Goal: Transaction & Acquisition: Purchase product/service

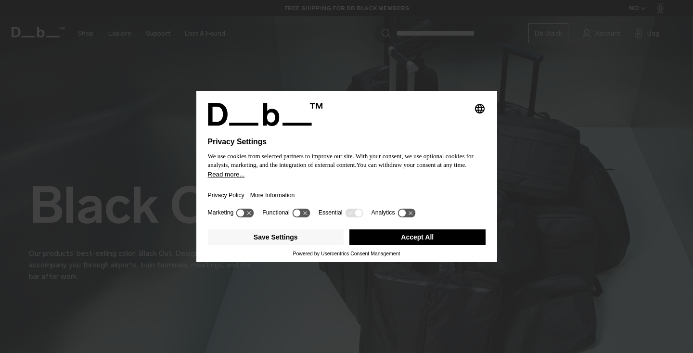
click at [427, 238] on button "Accept All" at bounding box center [417, 237] width 136 height 15
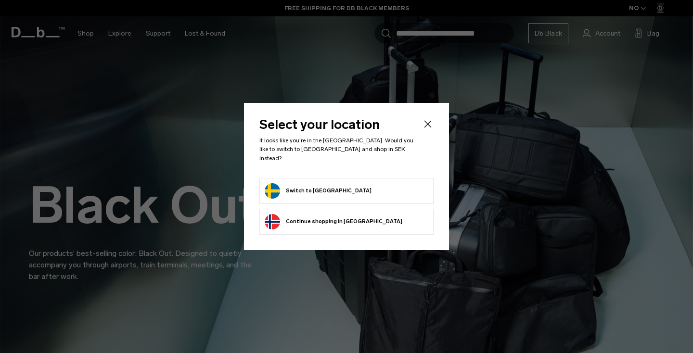
click at [354, 188] on form "Switch to Sweden" at bounding box center [347, 190] width 164 height 15
click at [307, 188] on button "Switch to Sweden" at bounding box center [318, 190] width 107 height 15
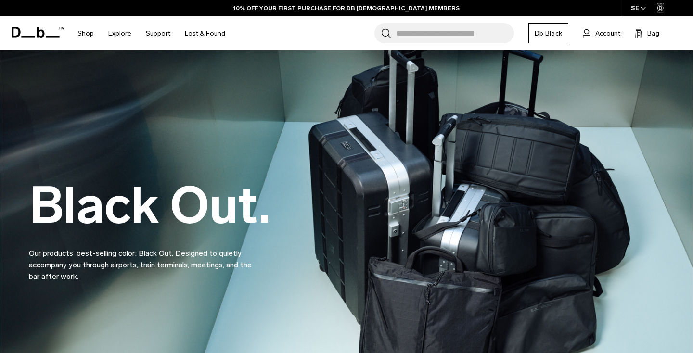
click at [422, 34] on input "Search for Bags, Luggage..." at bounding box center [455, 33] width 118 height 20
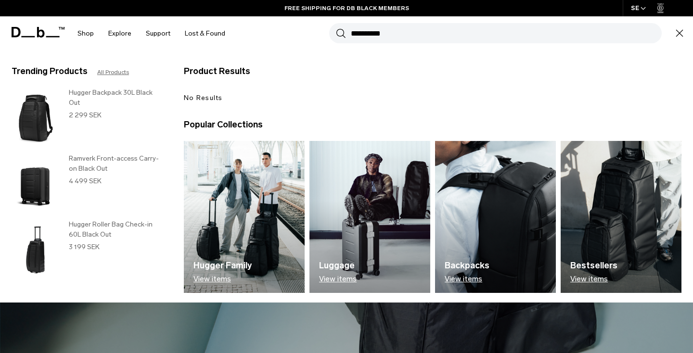
type input "**********"
click at [341, 33] on button "Search" at bounding box center [341, 33] width 10 height 11
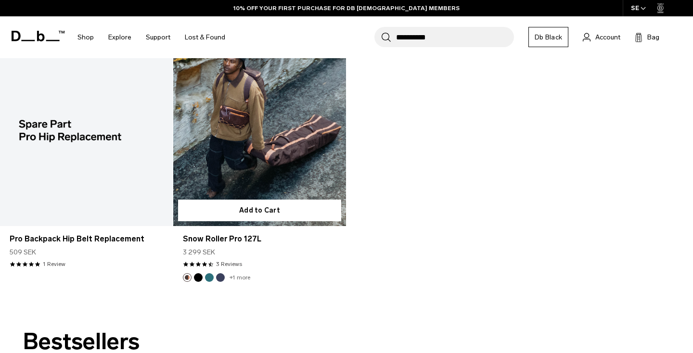
scroll to position [169, 0]
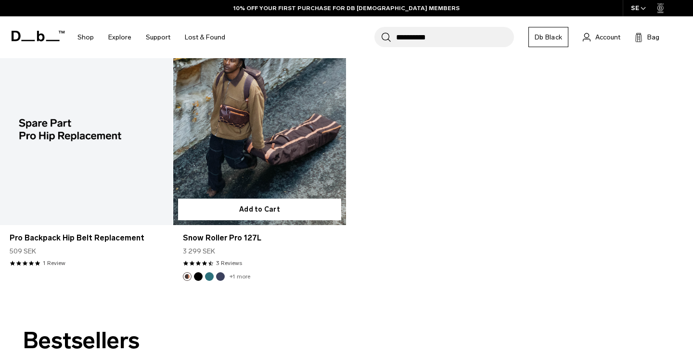
click at [238, 172] on link "Snow Roller Pro 127L" at bounding box center [259, 130] width 173 height 192
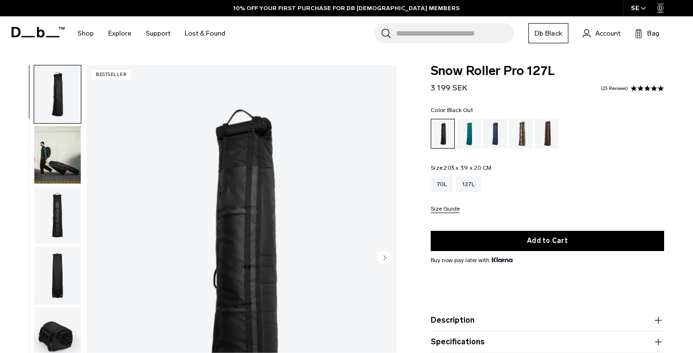
click at [62, 308] on img "button" at bounding box center [57, 337] width 47 height 58
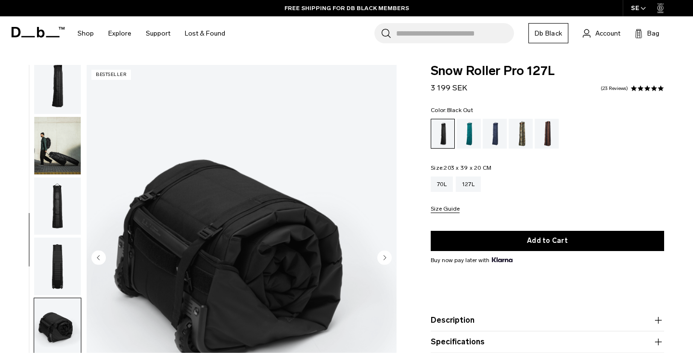
scroll to position [11, 0]
click at [69, 100] on img "button" at bounding box center [57, 84] width 47 height 58
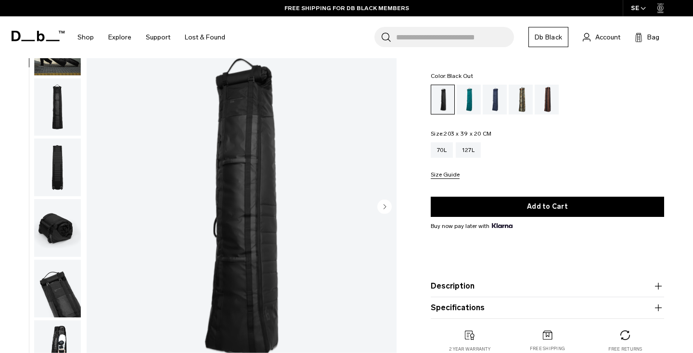
scroll to position [50, 0]
click at [69, 74] on img "button" at bounding box center [57, 48] width 47 height 58
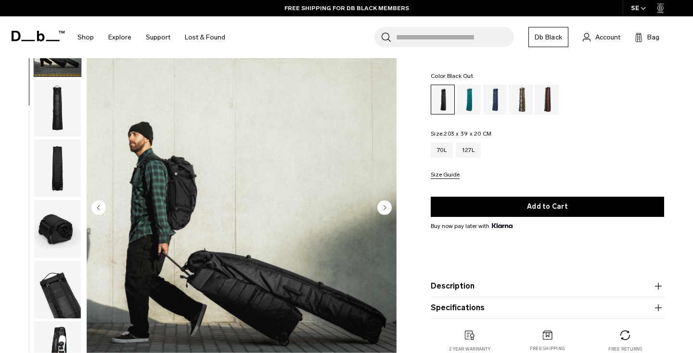
scroll to position [61, 0]
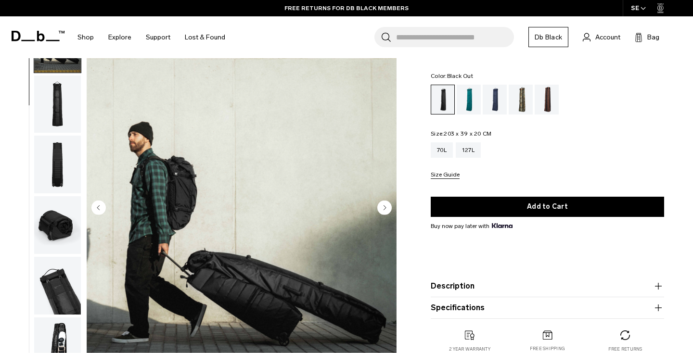
click at [77, 159] on img "button" at bounding box center [57, 165] width 47 height 58
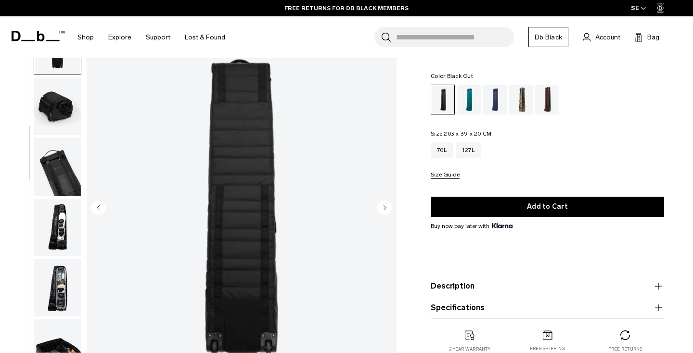
scroll to position [183, 0]
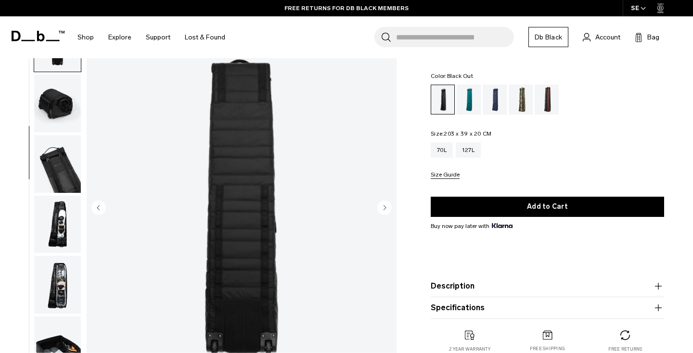
click at [52, 110] on img "button" at bounding box center [57, 104] width 47 height 58
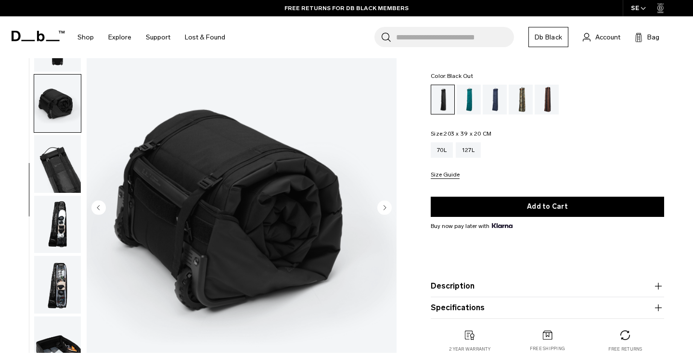
scroll to position [220, 0]
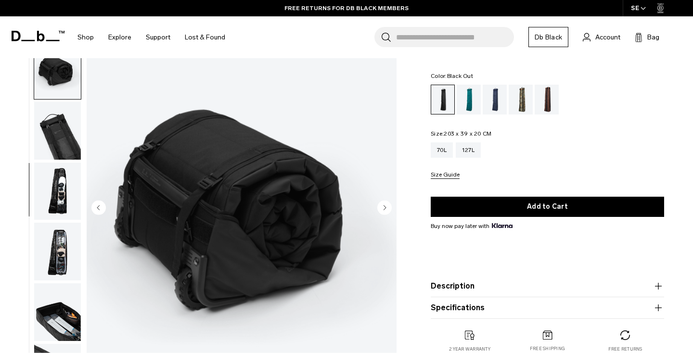
click at [67, 143] on img "button" at bounding box center [57, 131] width 47 height 58
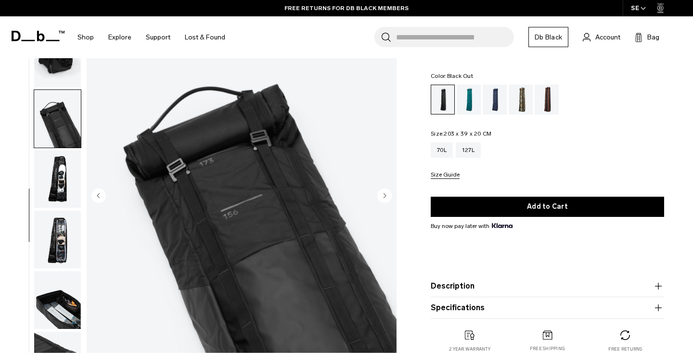
scroll to position [63, 0]
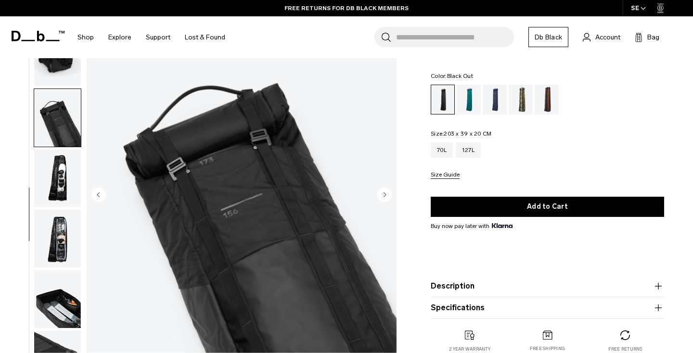
click at [65, 174] on img "button" at bounding box center [57, 179] width 47 height 58
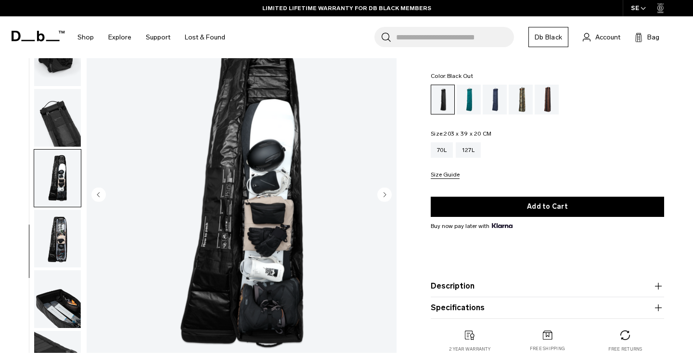
click at [63, 224] on img "button" at bounding box center [57, 239] width 47 height 58
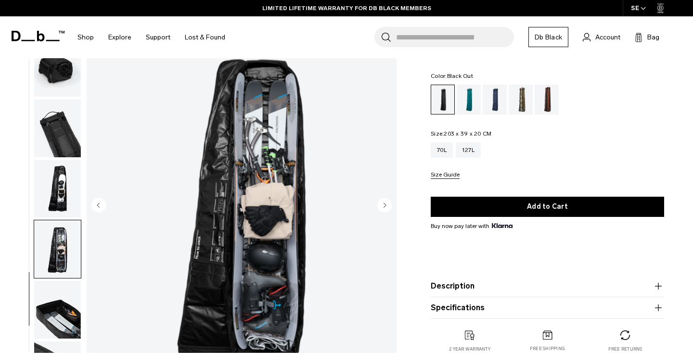
scroll to position [52, 0]
click at [61, 314] on img "button" at bounding box center [57, 310] width 47 height 58
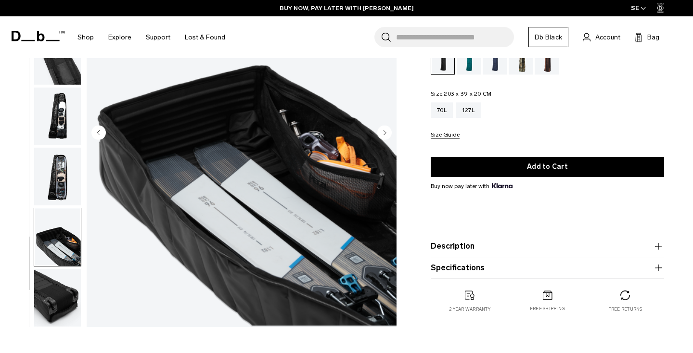
scroll to position [128, 0]
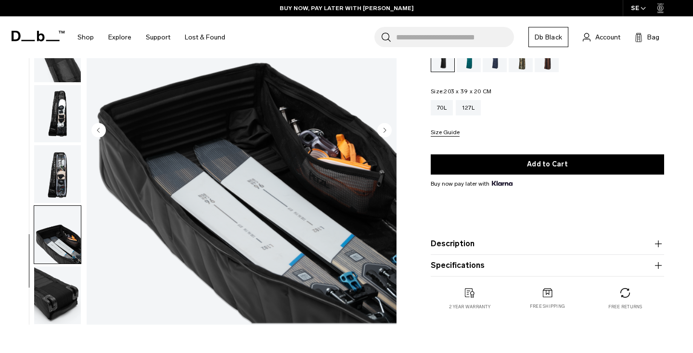
click at [56, 285] on img "button" at bounding box center [57, 296] width 47 height 58
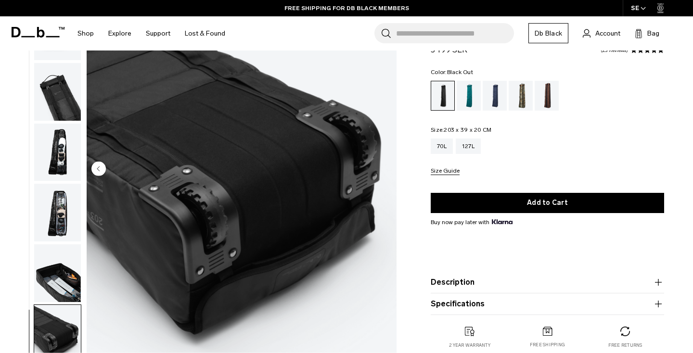
scroll to position [81, 0]
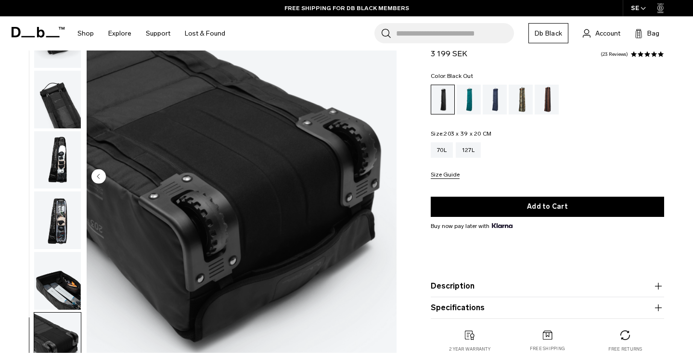
click at [74, 107] on img "button" at bounding box center [57, 100] width 47 height 58
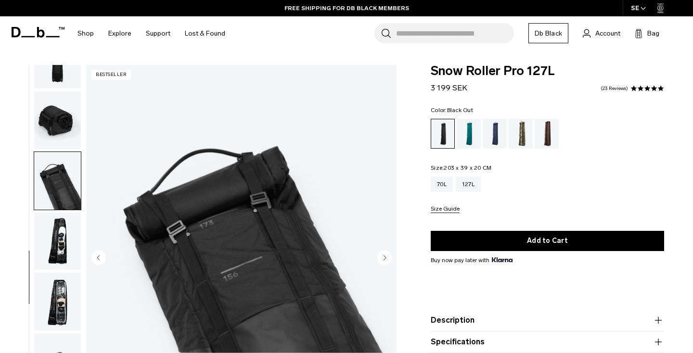
scroll to position [0, 0]
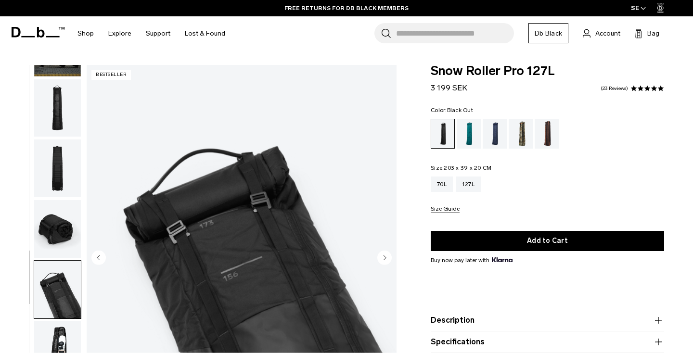
click at [57, 105] on img "button" at bounding box center [57, 108] width 47 height 58
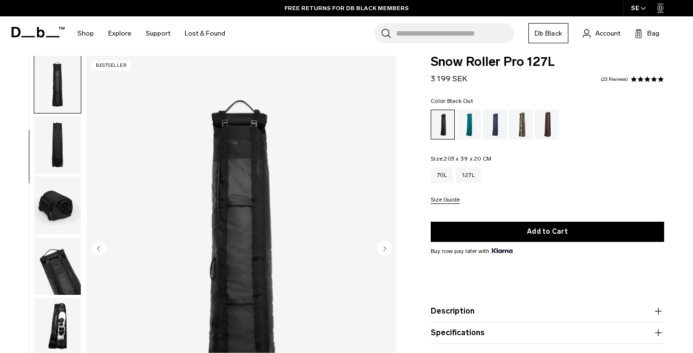
scroll to position [10, 0]
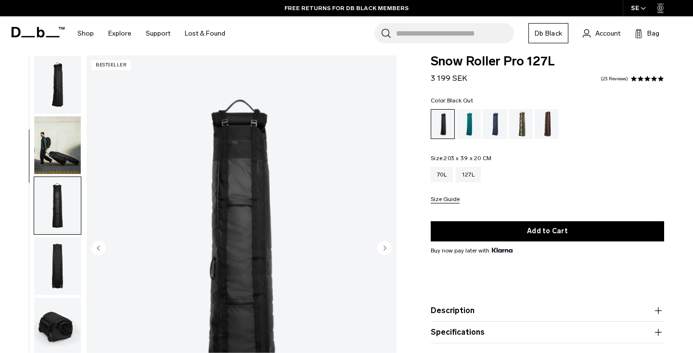
click at [70, 167] on img "button" at bounding box center [57, 145] width 47 height 58
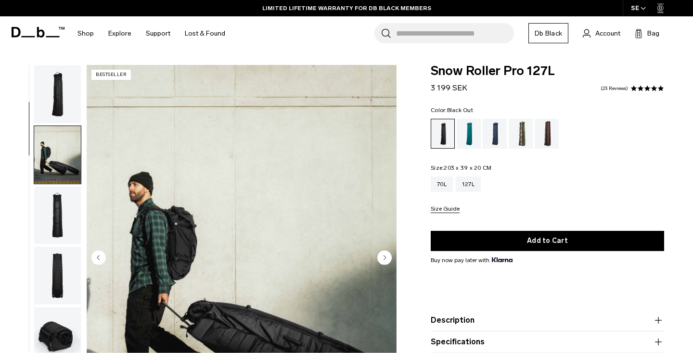
scroll to position [0, 0]
click at [439, 29] on input "Search for Bags, Luggage..." at bounding box center [455, 33] width 118 height 20
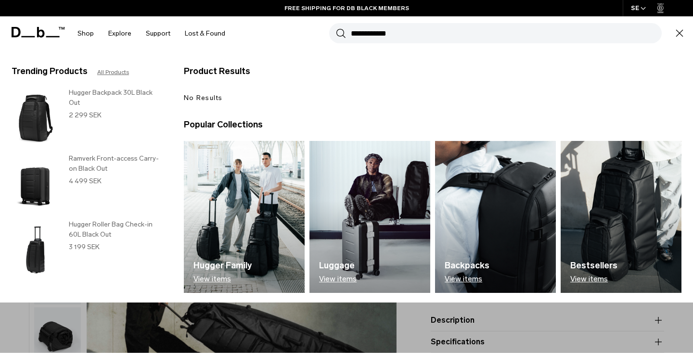
type input "**********"
click at [341, 33] on button "Search" at bounding box center [341, 33] width 10 height 11
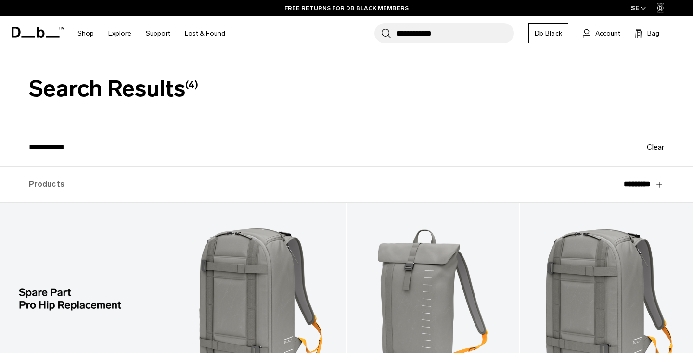
click at [435, 28] on input "**********" at bounding box center [455, 33] width 118 height 20
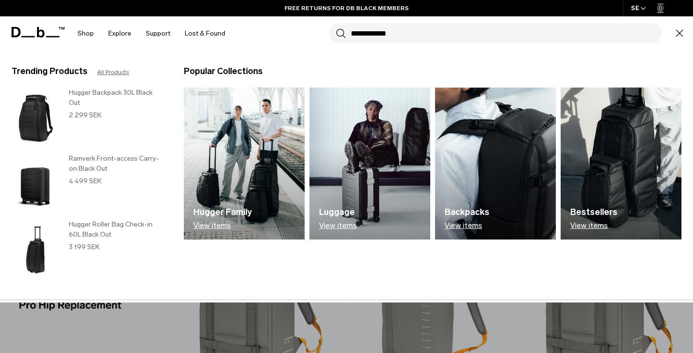
click at [449, 30] on input "**********" at bounding box center [506, 33] width 311 height 20
drag, startPoint x: 447, startPoint y: 30, endPoint x: 369, endPoint y: 32, distance: 78.0
click at [369, 32] on input "**********" at bounding box center [506, 33] width 311 height 20
type input "****"
click at [341, 33] on button "Search" at bounding box center [341, 33] width 10 height 11
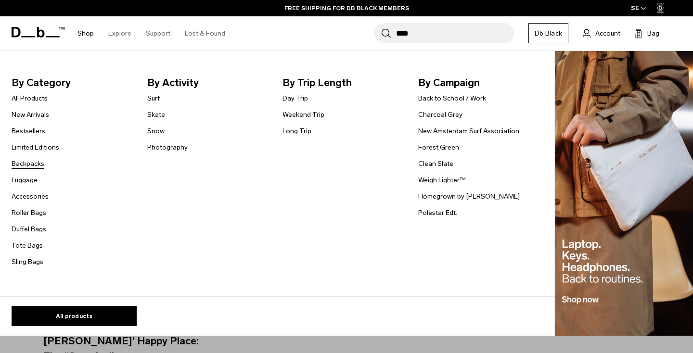
click at [26, 165] on link "Backpacks" at bounding box center [28, 164] width 33 height 10
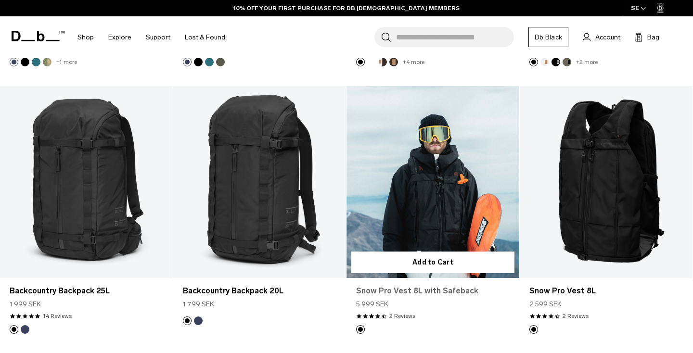
scroll to position [670, 0]
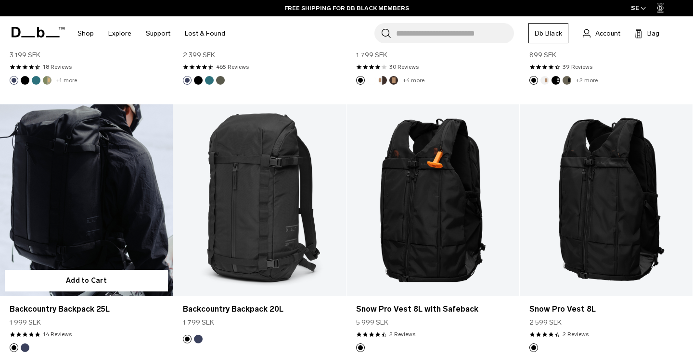
click at [117, 218] on link "Backcountry Backpack 25L" at bounding box center [86, 200] width 173 height 192
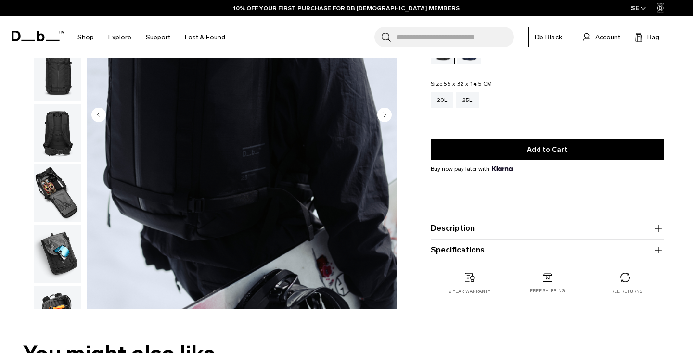
scroll to position [199, 0]
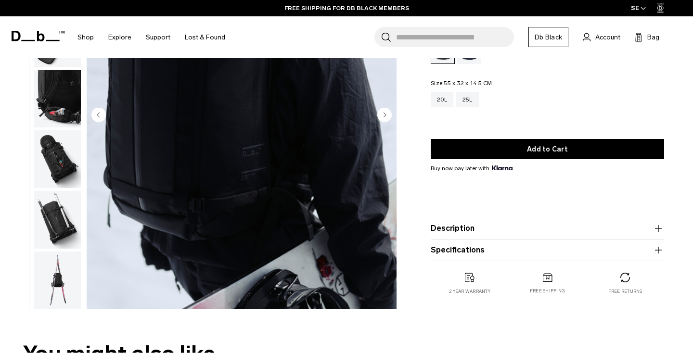
click at [59, 283] on img "button" at bounding box center [57, 281] width 47 height 58
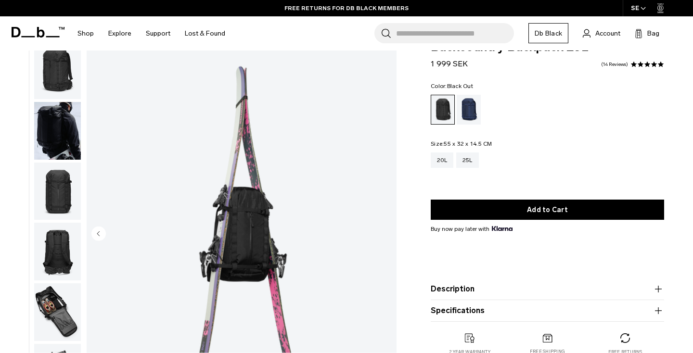
scroll to position [0, 0]
click at [59, 119] on img "button" at bounding box center [57, 131] width 47 height 58
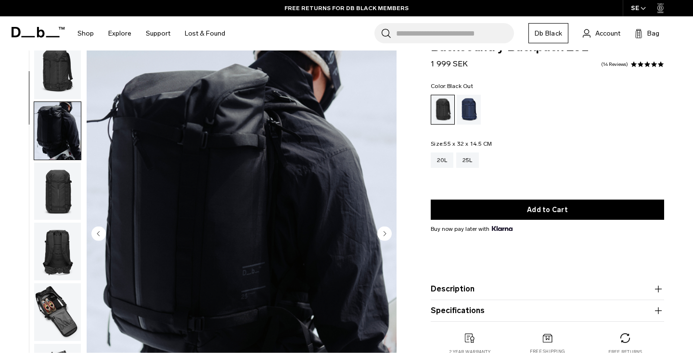
scroll to position [61, 0]
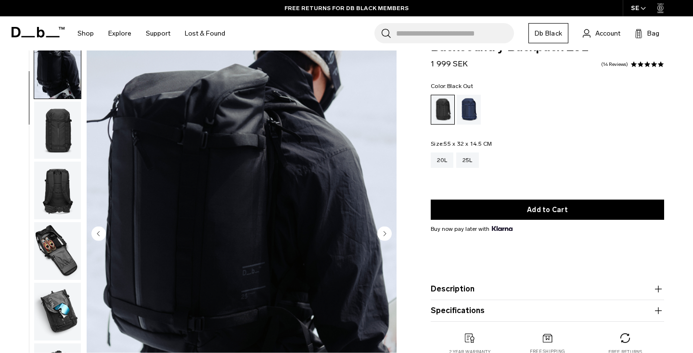
click at [55, 151] on img "button" at bounding box center [57, 131] width 47 height 58
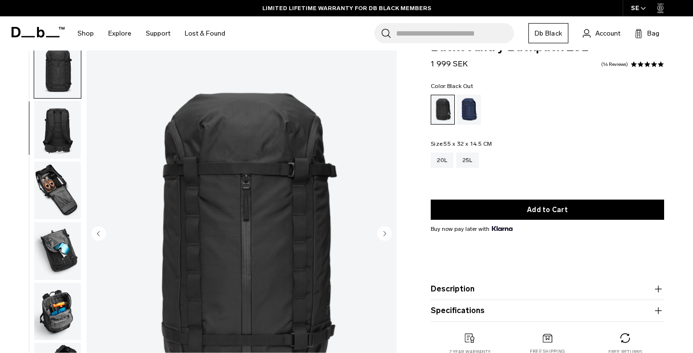
click at [56, 180] on img "button" at bounding box center [57, 191] width 47 height 58
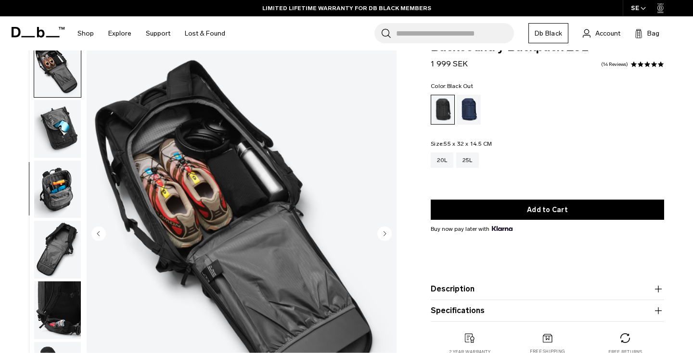
click at [62, 126] on img "button" at bounding box center [57, 129] width 47 height 58
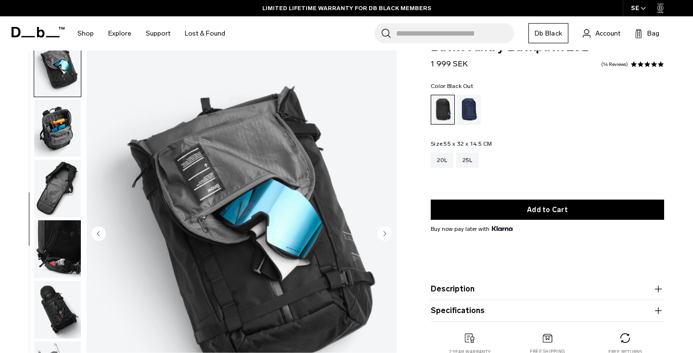
click at [65, 139] on img "button" at bounding box center [57, 129] width 47 height 58
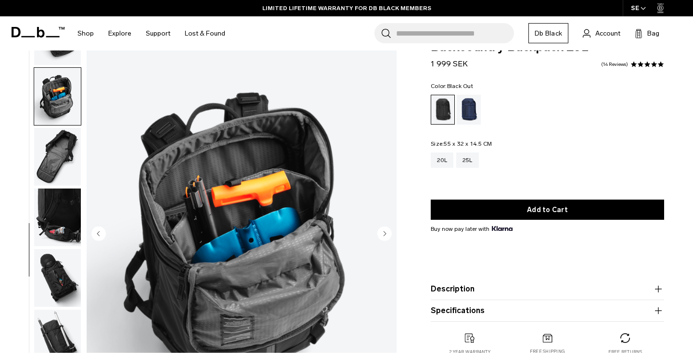
click at [66, 169] on img "button" at bounding box center [57, 157] width 47 height 58
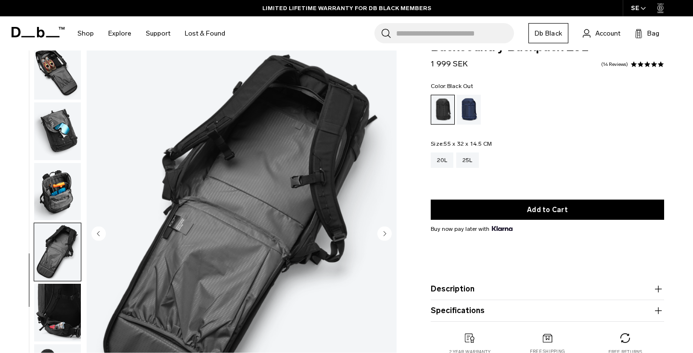
scroll to position [22, 0]
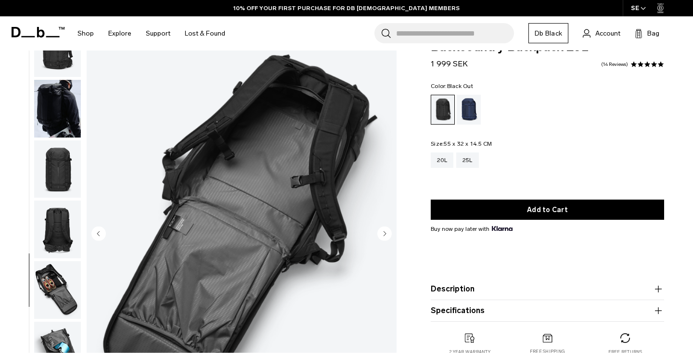
click at [54, 282] on img "button" at bounding box center [57, 290] width 47 height 58
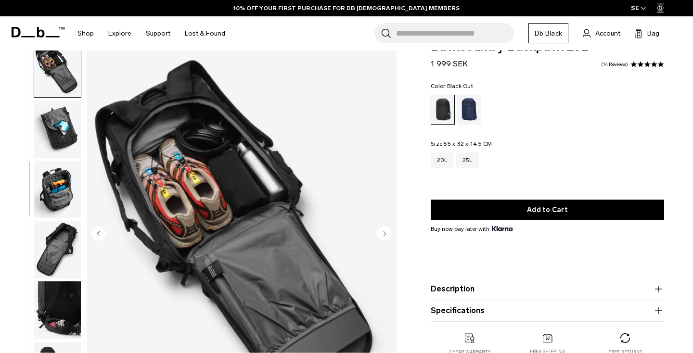
click at [60, 123] on img "button" at bounding box center [57, 129] width 47 height 58
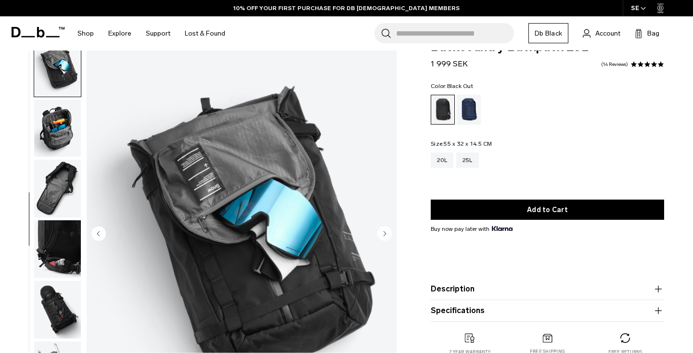
click at [60, 141] on img "button" at bounding box center [57, 129] width 47 height 58
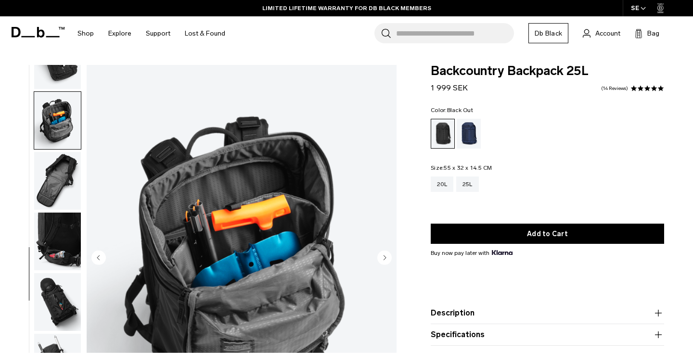
scroll to position [0, 0]
click at [537, 169] on fieldset "Size: 55 x 32 x 14.5 CM Out of stock 20L 25L" at bounding box center [547, 185] width 233 height 41
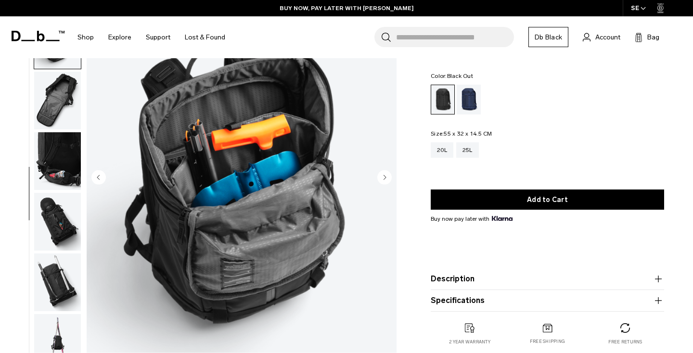
scroll to position [164, 0]
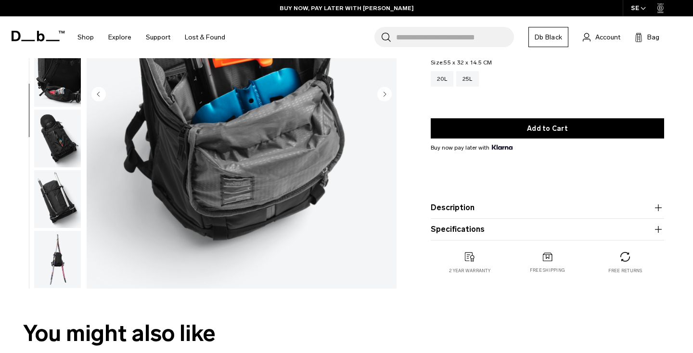
click at [74, 209] on img "button" at bounding box center [57, 199] width 47 height 58
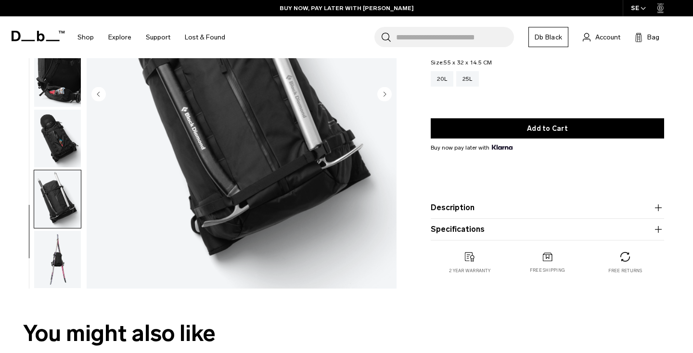
click at [66, 250] on img "button" at bounding box center [57, 260] width 47 height 58
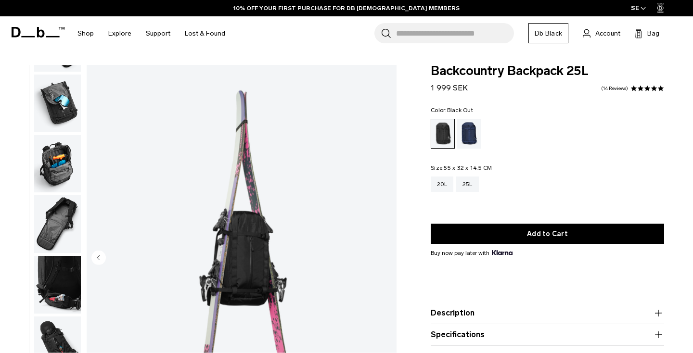
scroll to position [0, 0]
